Goal: Task Accomplishment & Management: Use online tool/utility

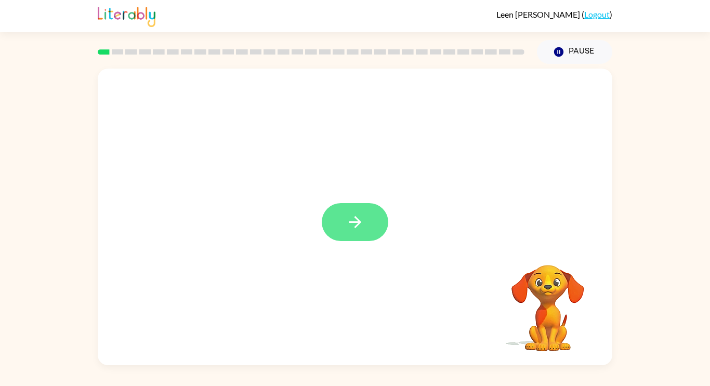
click at [343, 232] on button "button" at bounding box center [355, 222] width 67 height 38
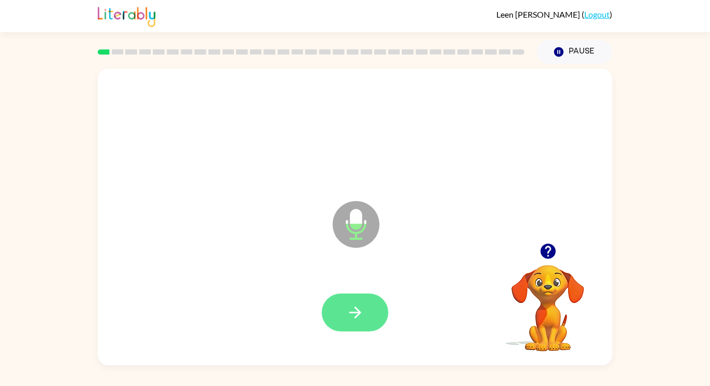
click at [336, 316] on button "button" at bounding box center [355, 313] width 67 height 38
click at [330, 313] on button "button" at bounding box center [355, 313] width 67 height 38
click at [343, 322] on button "button" at bounding box center [355, 313] width 67 height 38
click at [338, 318] on button "button" at bounding box center [355, 313] width 67 height 38
click at [350, 308] on icon "button" at bounding box center [355, 313] width 18 height 18
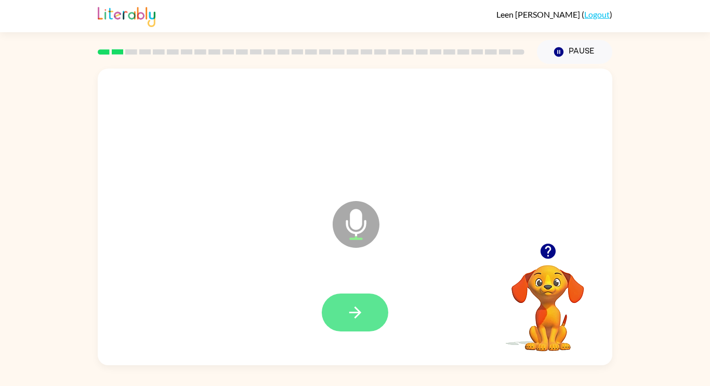
click at [335, 315] on button "button" at bounding box center [355, 313] width 67 height 38
click at [338, 314] on button "button" at bounding box center [355, 313] width 67 height 38
click at [343, 327] on button "button" at bounding box center [355, 313] width 67 height 38
click at [335, 314] on button "button" at bounding box center [355, 313] width 67 height 38
click at [337, 317] on button "button" at bounding box center [355, 313] width 67 height 38
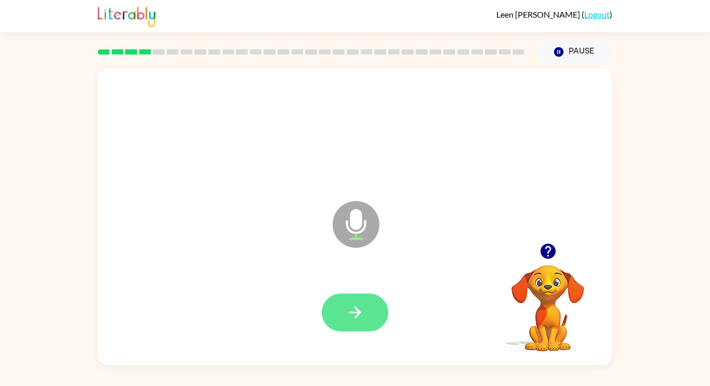
click at [332, 313] on button "button" at bounding box center [355, 313] width 67 height 38
click at [355, 316] on icon "button" at bounding box center [355, 313] width 18 height 18
click at [335, 321] on button "button" at bounding box center [355, 313] width 67 height 38
click at [340, 317] on button "button" at bounding box center [355, 313] width 67 height 38
click at [345, 317] on button "button" at bounding box center [355, 313] width 67 height 38
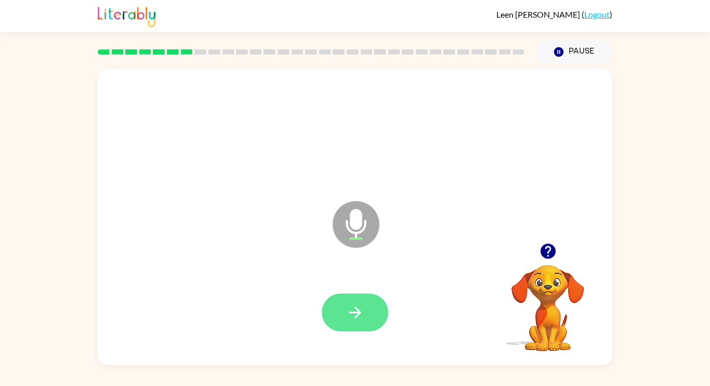
click at [341, 313] on button "button" at bounding box center [355, 313] width 67 height 38
click at [341, 310] on button "button" at bounding box center [355, 313] width 67 height 38
click at [341, 320] on button "button" at bounding box center [355, 313] width 67 height 38
click at [343, 312] on button "button" at bounding box center [355, 313] width 67 height 38
click at [348, 312] on icon "button" at bounding box center [355, 313] width 18 height 18
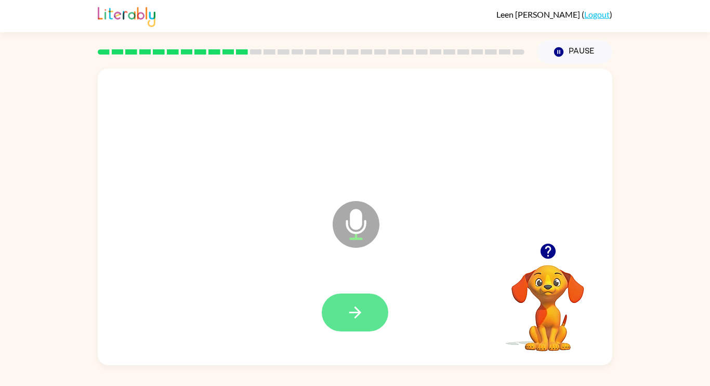
click at [341, 315] on button "button" at bounding box center [355, 313] width 67 height 38
click at [352, 321] on icon "button" at bounding box center [355, 313] width 18 height 18
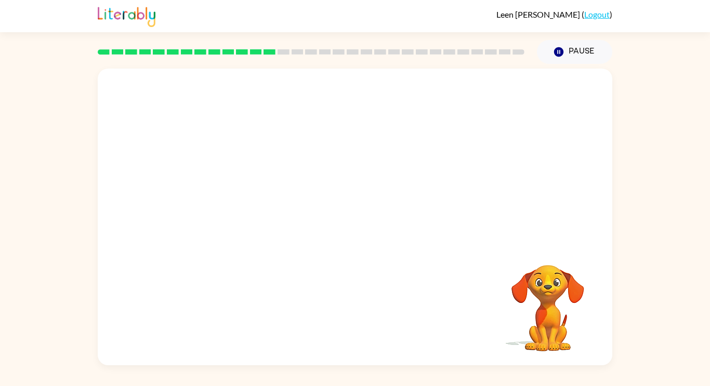
click at [581, 339] on video "Your browser must support playing .mp4 files to use Literably. Please try using…" at bounding box center [548, 301] width 104 height 104
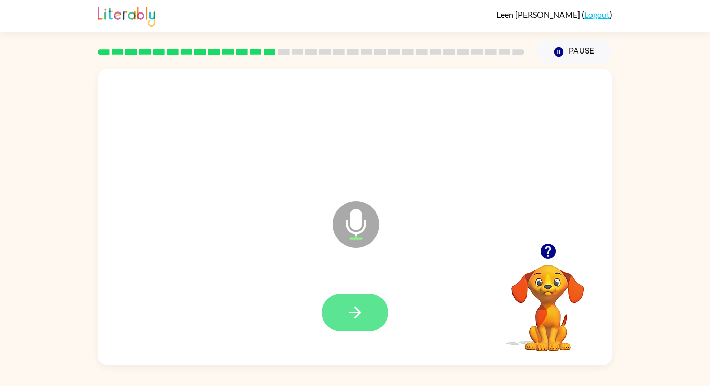
click at [369, 319] on button "button" at bounding box center [355, 313] width 67 height 38
click at [356, 321] on icon "button" at bounding box center [355, 313] width 18 height 18
click at [335, 308] on button "button" at bounding box center [355, 313] width 67 height 38
click at [349, 307] on icon "button" at bounding box center [355, 313] width 18 height 18
click at [344, 320] on button "button" at bounding box center [355, 313] width 67 height 38
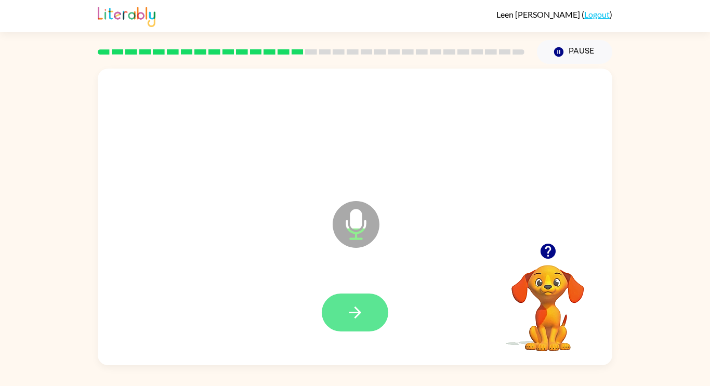
click at [363, 317] on icon "button" at bounding box center [355, 313] width 18 height 18
click at [347, 309] on icon "button" at bounding box center [355, 313] width 18 height 18
click at [354, 322] on button "button" at bounding box center [355, 313] width 67 height 38
click at [350, 320] on icon "button" at bounding box center [355, 313] width 18 height 18
click at [367, 312] on button "button" at bounding box center [355, 313] width 67 height 38
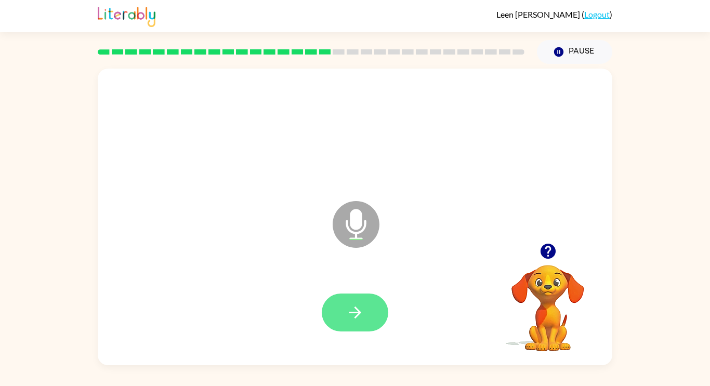
click at [341, 325] on button "button" at bounding box center [355, 313] width 67 height 38
click at [347, 310] on icon "button" at bounding box center [355, 313] width 18 height 18
click at [362, 319] on icon "button" at bounding box center [355, 313] width 18 height 18
click at [362, 308] on icon "button" at bounding box center [355, 313] width 18 height 18
click at [356, 323] on button "button" at bounding box center [355, 313] width 67 height 38
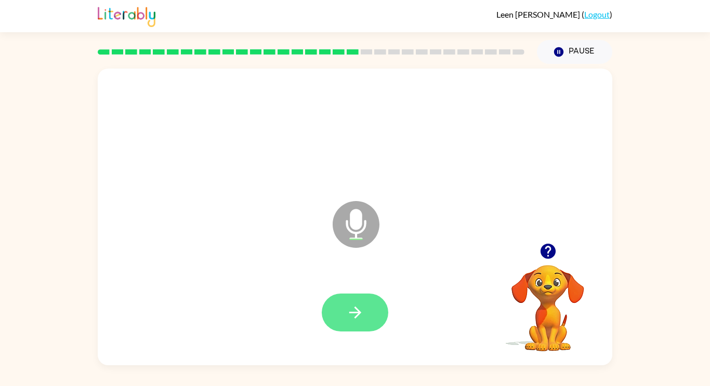
click at [355, 316] on icon "button" at bounding box center [355, 313] width 18 height 18
click at [354, 325] on button "button" at bounding box center [355, 313] width 67 height 38
click at [339, 323] on button "button" at bounding box center [355, 313] width 67 height 38
click at [363, 306] on icon "button" at bounding box center [355, 313] width 18 height 18
click at [360, 320] on icon "button" at bounding box center [355, 313] width 18 height 18
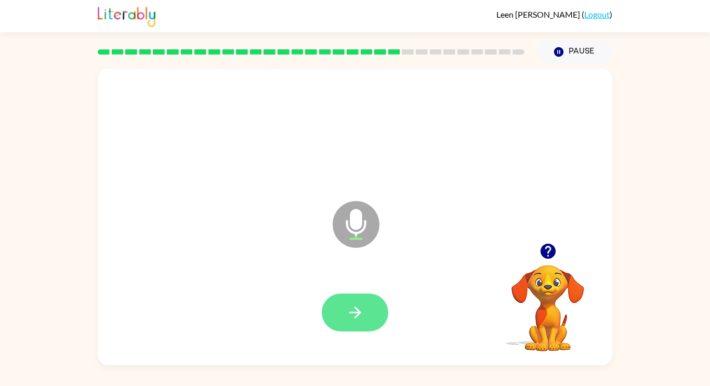
click at [351, 317] on icon "button" at bounding box center [355, 313] width 18 height 18
click at [353, 322] on button "button" at bounding box center [355, 313] width 67 height 38
click at [339, 316] on button "button" at bounding box center [355, 313] width 67 height 38
click at [341, 323] on button "button" at bounding box center [355, 313] width 67 height 38
click at [355, 318] on icon "button" at bounding box center [355, 313] width 12 height 12
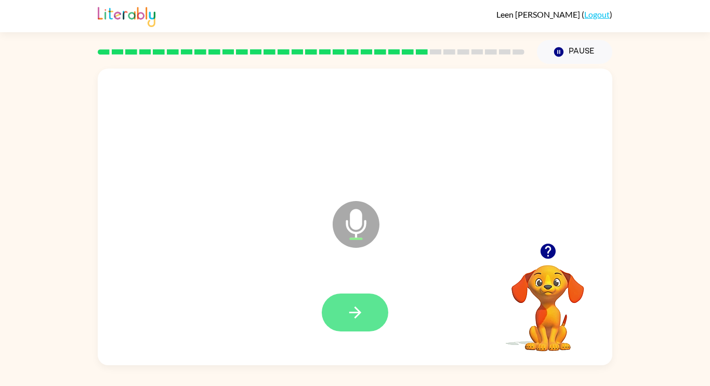
click at [357, 317] on icon "button" at bounding box center [355, 313] width 12 height 12
click at [351, 321] on icon "button" at bounding box center [355, 313] width 18 height 18
click at [363, 320] on icon "button" at bounding box center [355, 313] width 18 height 18
click at [351, 315] on icon "button" at bounding box center [355, 313] width 18 height 18
click at [357, 311] on icon "button" at bounding box center [355, 313] width 18 height 18
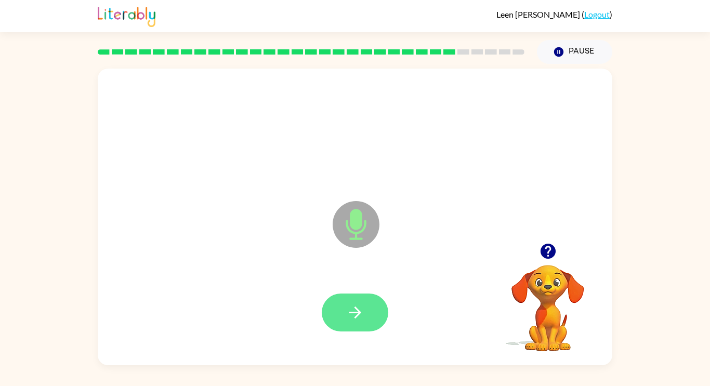
click at [351, 317] on icon "button" at bounding box center [355, 313] width 18 height 18
click at [352, 324] on button "button" at bounding box center [355, 313] width 67 height 38
click at [351, 321] on icon "button" at bounding box center [355, 313] width 18 height 18
click at [338, 314] on button "button" at bounding box center [355, 313] width 67 height 38
click at [346, 310] on icon "button" at bounding box center [355, 313] width 18 height 18
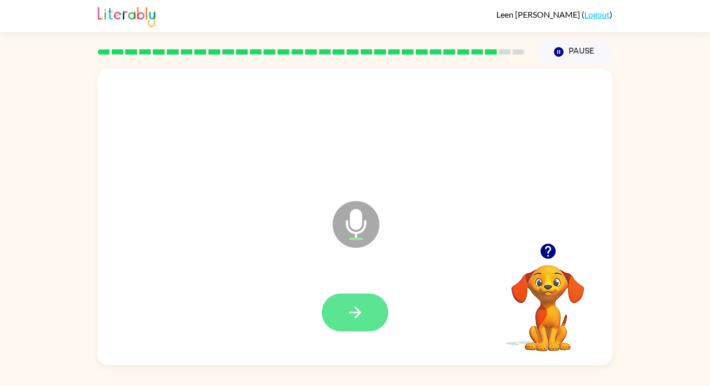
click at [351, 308] on icon "button" at bounding box center [355, 313] width 18 height 18
click at [344, 311] on button "button" at bounding box center [355, 313] width 67 height 38
click at [356, 315] on icon "button" at bounding box center [355, 313] width 18 height 18
click at [354, 320] on icon "button" at bounding box center [355, 313] width 18 height 18
